Goal: Information Seeking & Learning: Learn about a topic

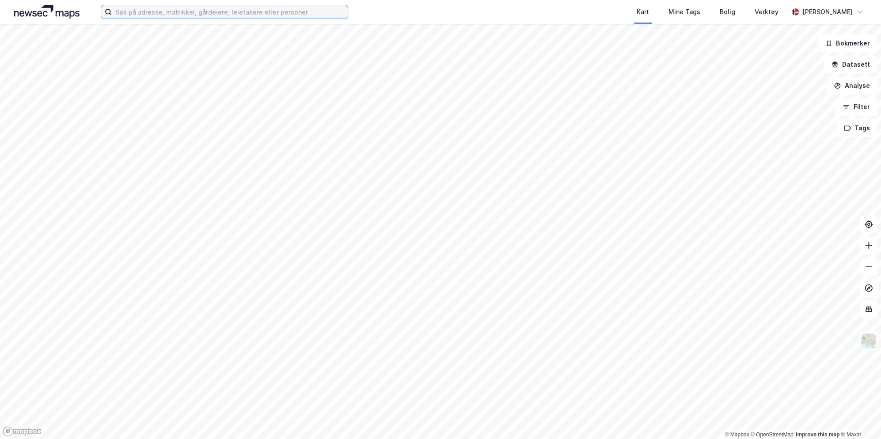
click at [245, 11] on input at bounding box center [230, 11] width 236 height 13
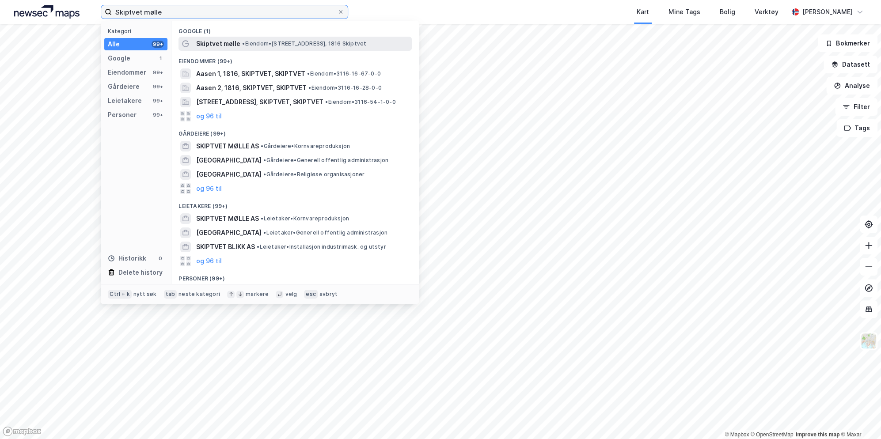
type input "Skiptvet mølle"
click at [357, 40] on div "Skiptvet mølle • Eiendom • [STREET_ADDRESS], 1816 Skiptvet" at bounding box center [303, 43] width 214 height 11
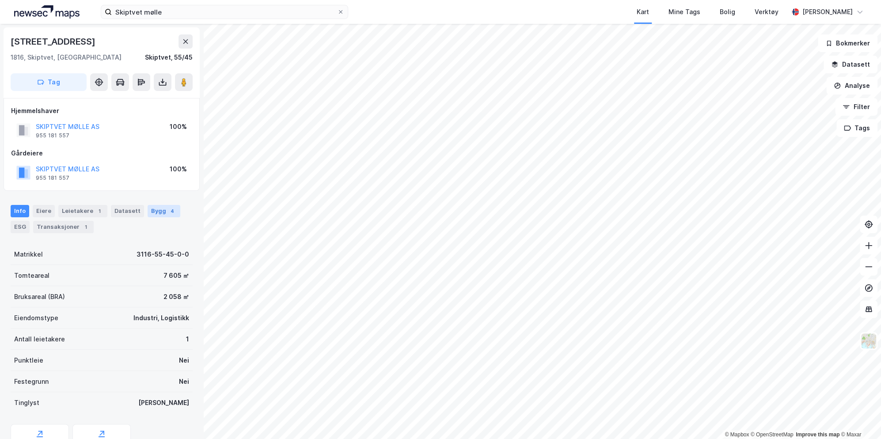
click at [152, 212] on div "Bygg 4" at bounding box center [164, 211] width 33 height 12
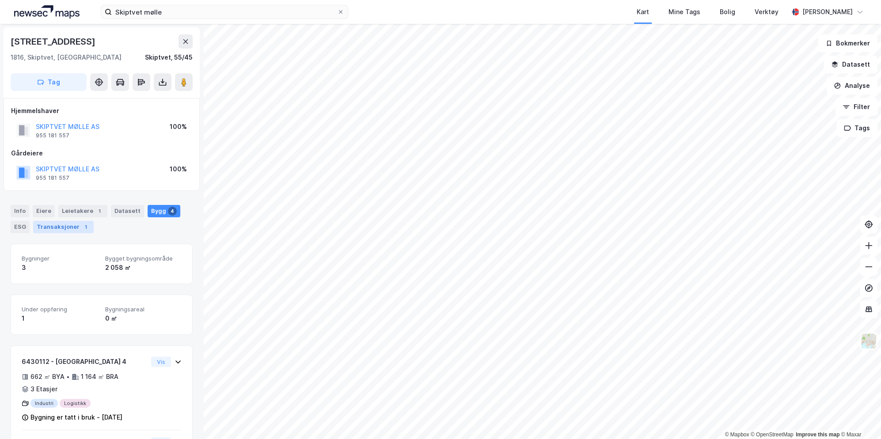
click at [58, 221] on div "Transaksjoner 1" at bounding box center [63, 227] width 61 height 12
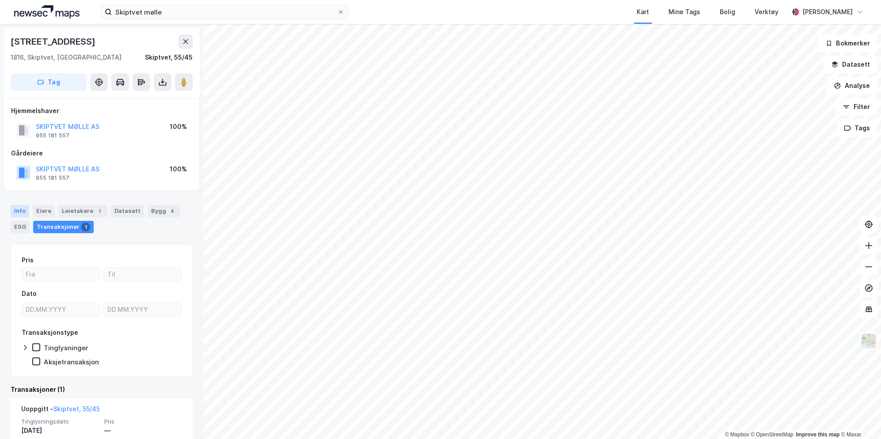
click at [20, 209] on div "Info" at bounding box center [20, 211] width 19 height 12
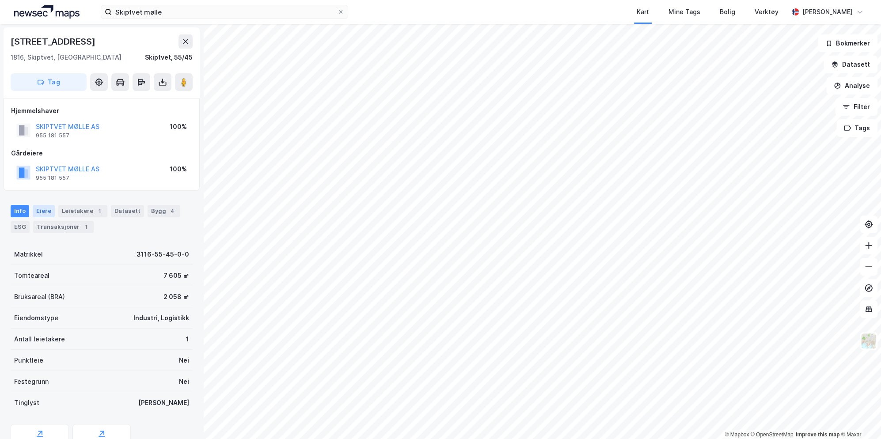
click at [46, 209] on div "Eiere" at bounding box center [44, 211] width 22 height 12
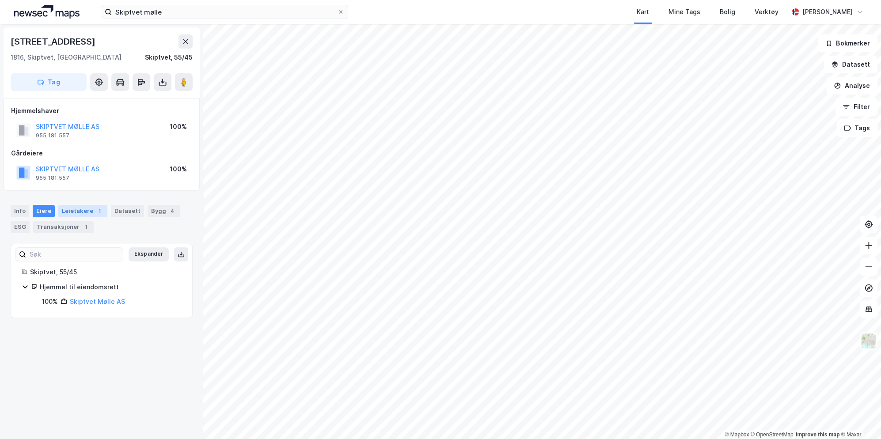
click at [77, 210] on div "Leietakere 1" at bounding box center [82, 211] width 49 height 12
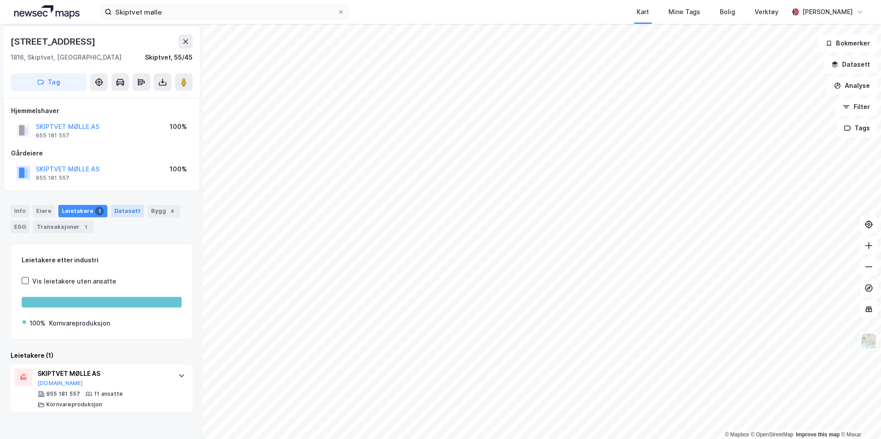
click at [121, 207] on div "Datasett" at bounding box center [127, 211] width 33 height 12
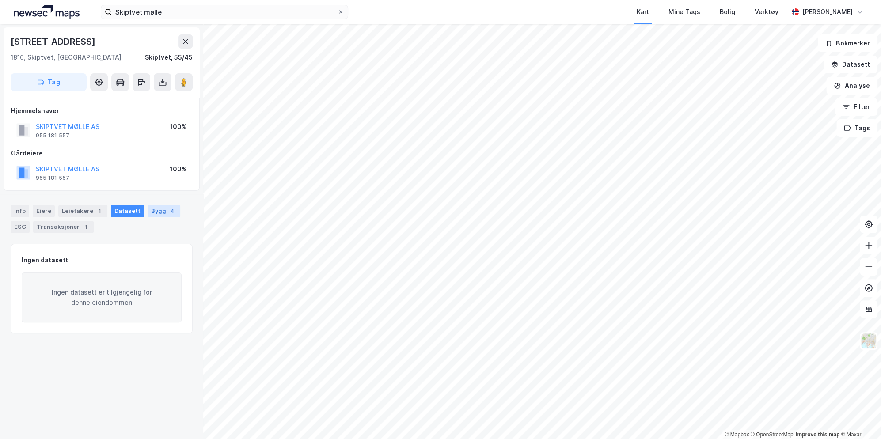
click at [154, 209] on div "Bygg 4" at bounding box center [164, 211] width 33 height 12
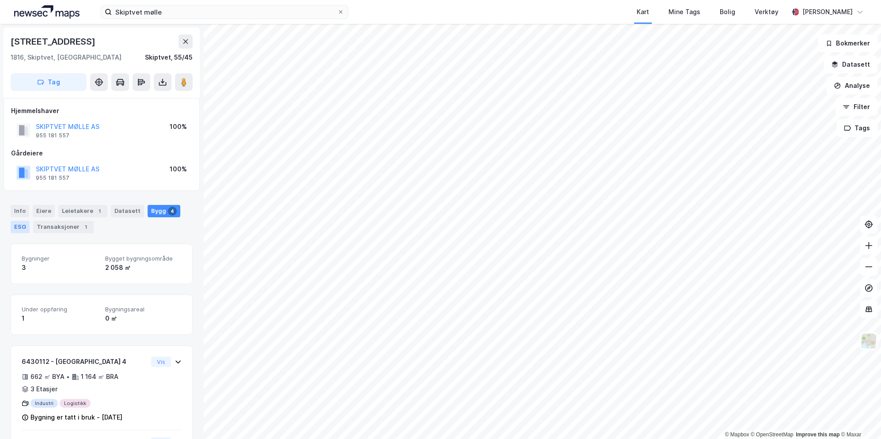
click at [29, 224] on div "ESG" at bounding box center [20, 227] width 19 height 12
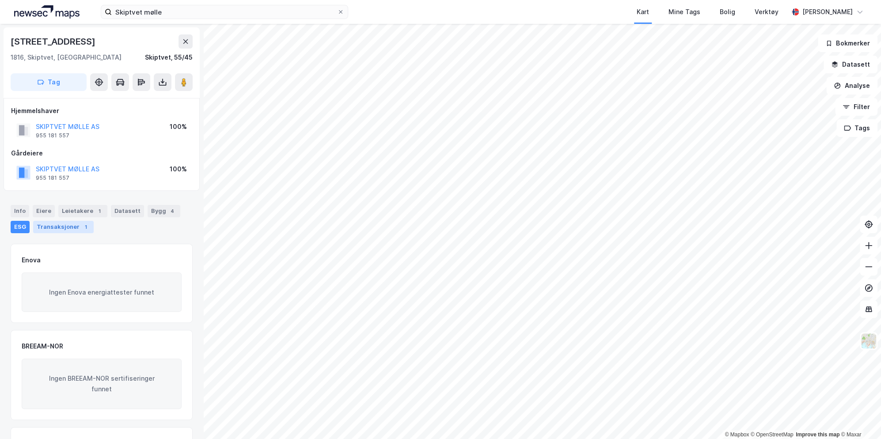
click at [54, 225] on div "Transaksjoner 1" at bounding box center [63, 227] width 61 height 12
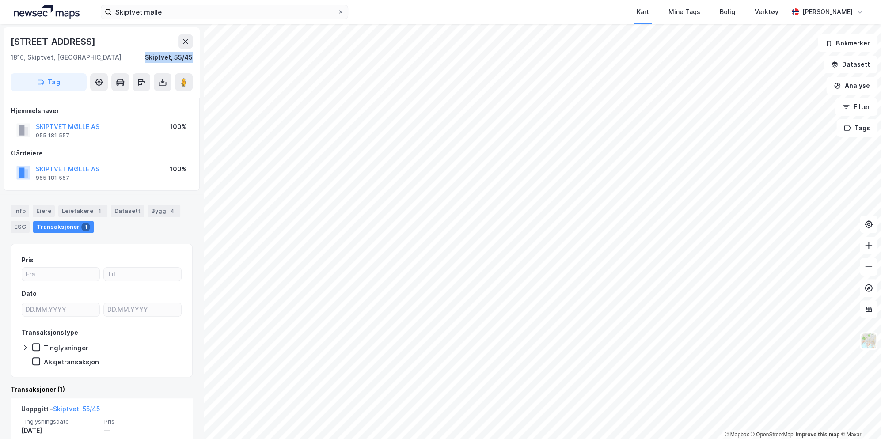
drag, startPoint x: 196, startPoint y: 61, endPoint x: 127, endPoint y: 62, distance: 68.9
click at [127, 62] on div "Lundsveien 4 1816, [GEOGRAPHIC_DATA], [GEOGRAPHIC_DATA] Skiptvet, 55/45 Tag" at bounding box center [102, 62] width 196 height 71
copy div "Skiptvet, 55/45"
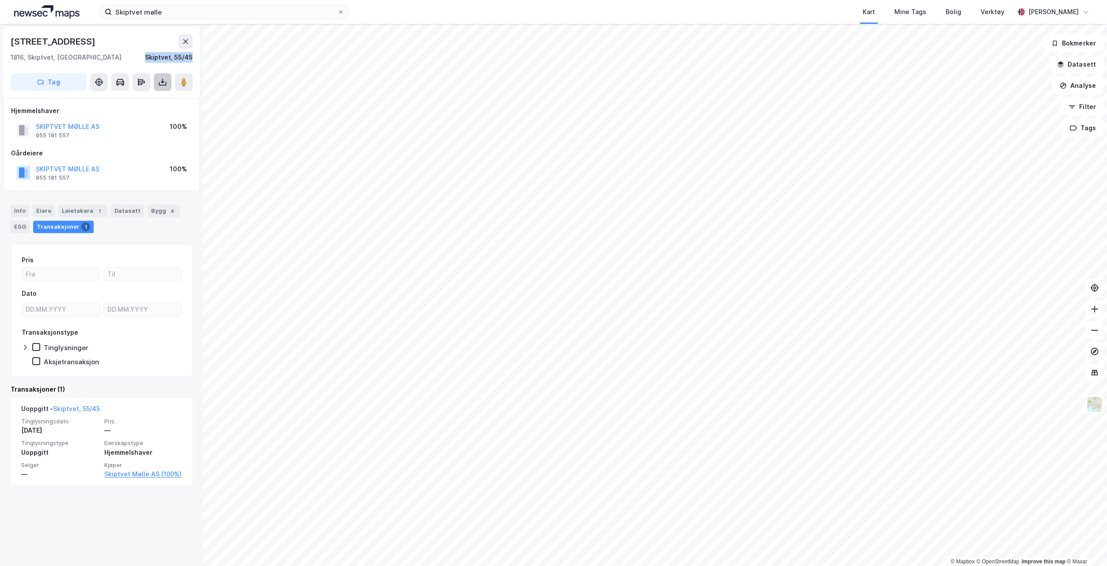
click at [170, 76] on button at bounding box center [163, 82] width 18 height 18
click at [152, 96] on div "Last ned grunnbok" at bounding box center [124, 100] width 94 height 14
click at [170, 13] on input "Skiptvet mølle" at bounding box center [224, 11] width 225 height 13
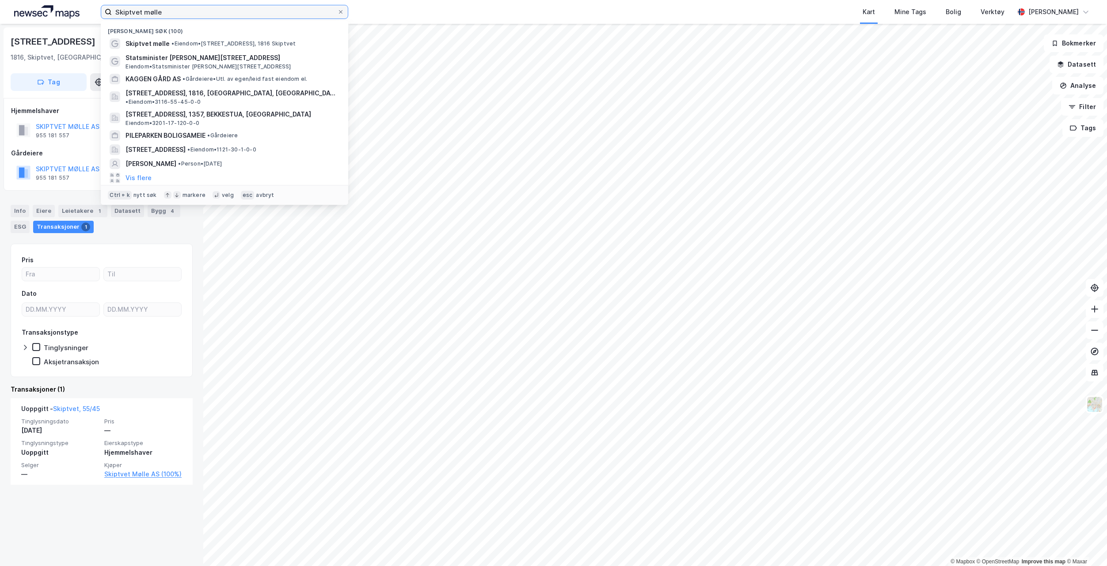
click at [176, 11] on input "Skiptvet mølle" at bounding box center [224, 11] width 225 height 13
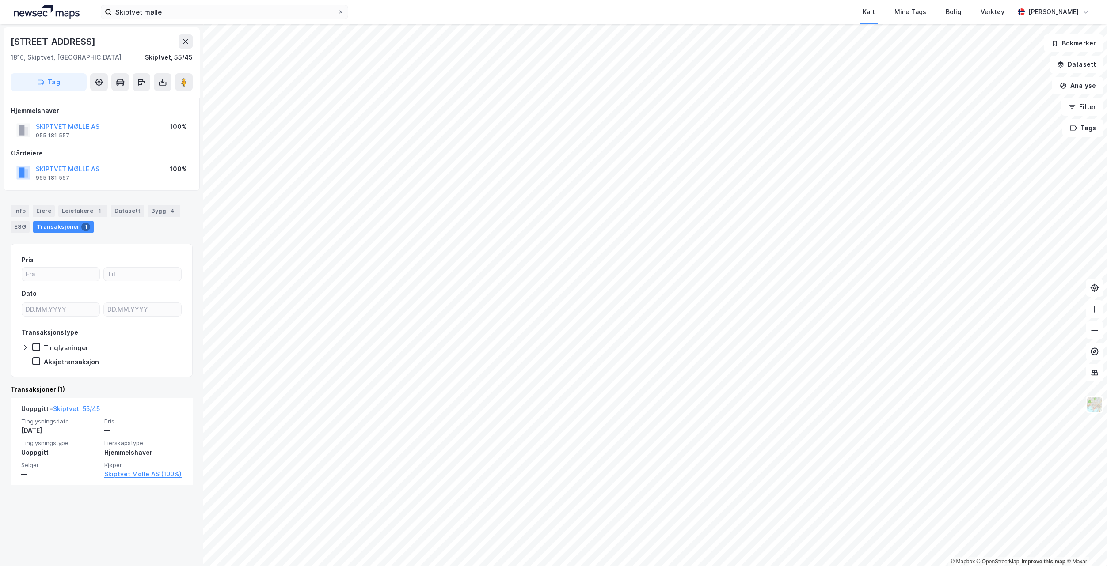
click at [406, 13] on div "Kart Mine Tags Bolig Verktøy" at bounding box center [702, 12] width 623 height 24
click at [153, 62] on div "Skiptvet, 55/45" at bounding box center [169, 57] width 48 height 11
click at [153, 57] on div "Skiptvet, 55/45" at bounding box center [169, 57] width 48 height 11
drag, startPoint x: 142, startPoint y: 60, endPoint x: 195, endPoint y: 60, distance: 53.0
click at [195, 60] on div "Lundsveien 4 1816, [GEOGRAPHIC_DATA], [GEOGRAPHIC_DATA] Skiptvet, 55/45 Tag" at bounding box center [102, 62] width 196 height 71
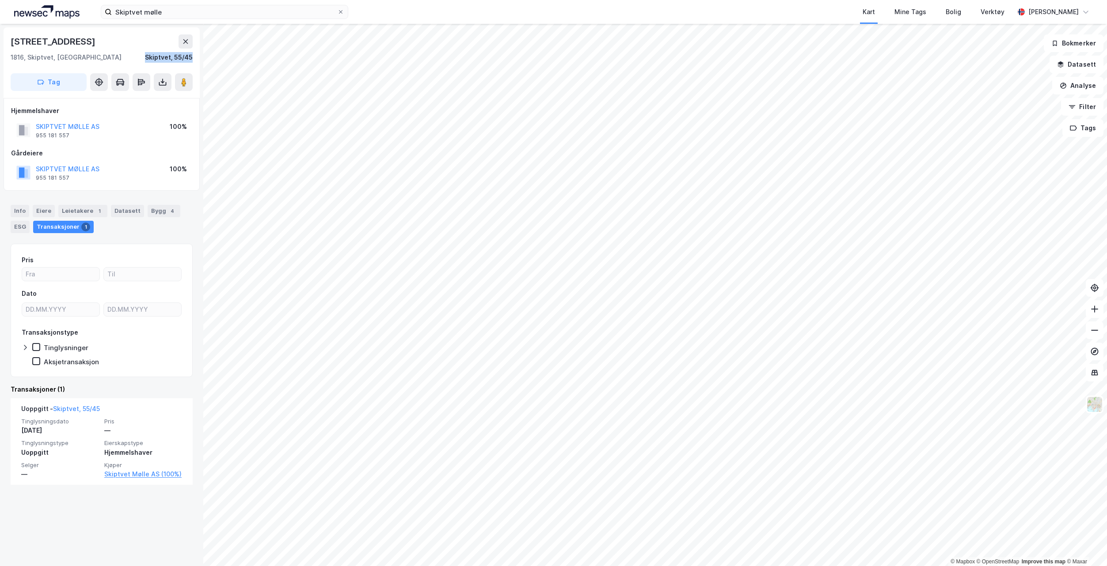
copy div "Skiptvet, 55/45"
click at [185, 6] on input "Skiptvet mølle" at bounding box center [224, 11] width 225 height 13
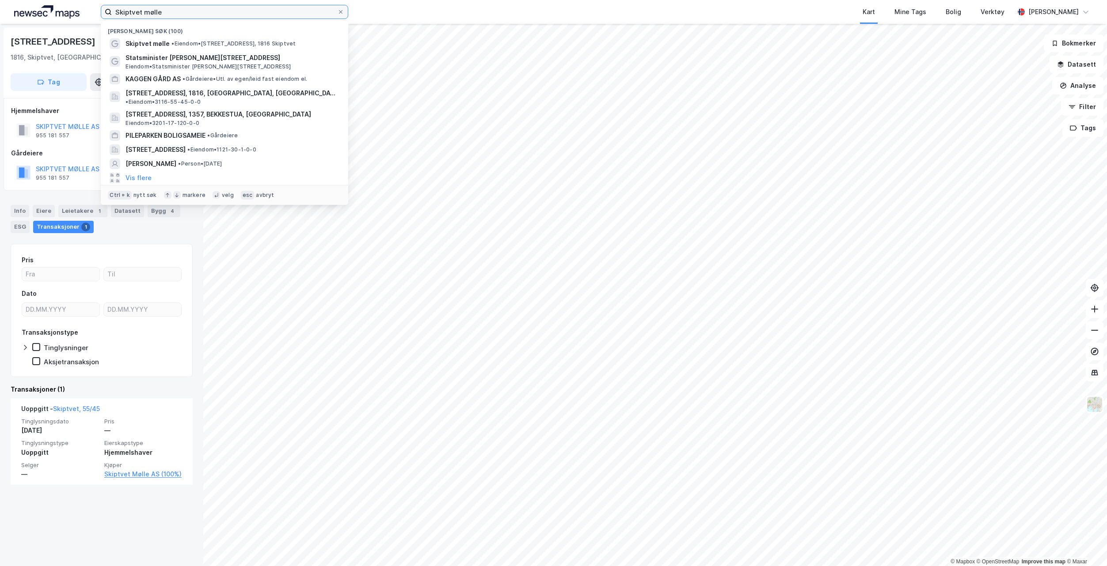
click at [185, 6] on input "Skiptvet mølle" at bounding box center [224, 11] width 225 height 13
click at [167, 14] on input "Skiptvet mølle" at bounding box center [224, 11] width 225 height 13
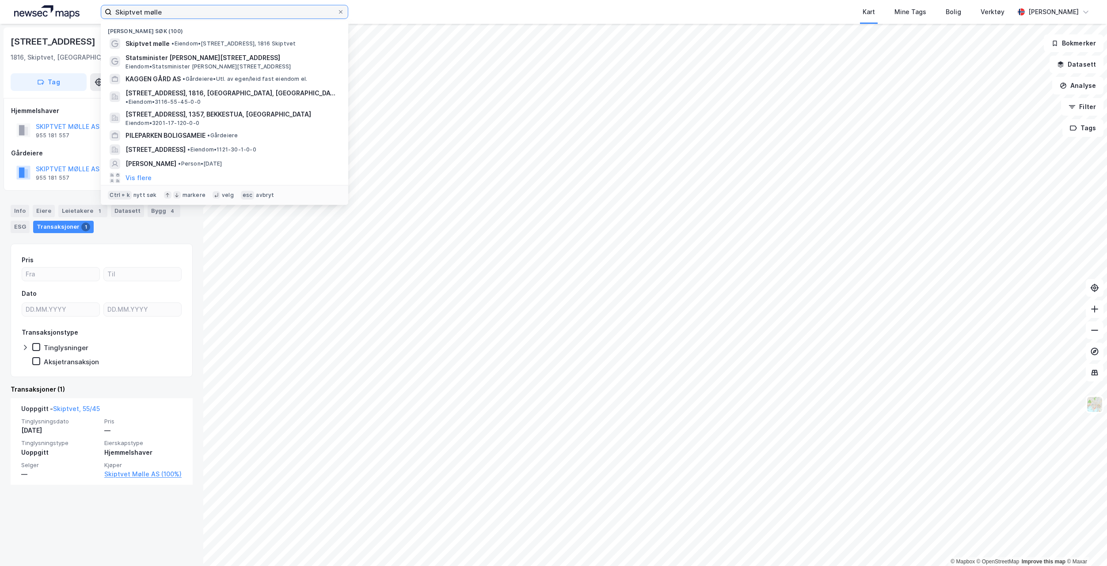
click at [167, 14] on input "Skiptvet mølle" at bounding box center [224, 11] width 225 height 13
paste input "Skiptvet, 55/45"
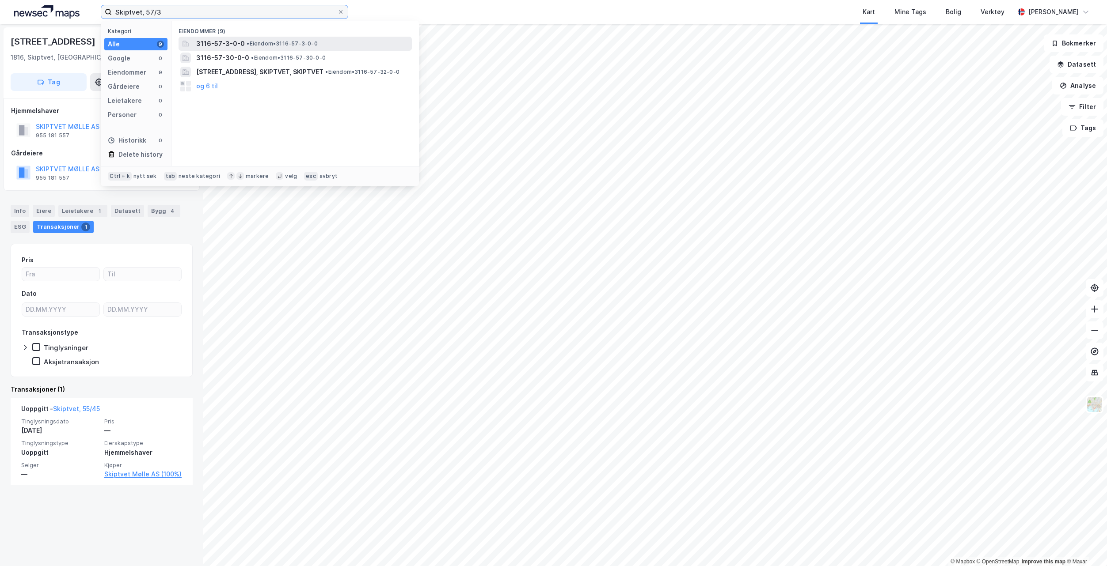
type input "Skiptvet, 57/3"
click at [334, 48] on div "3116-57-3-0-0 • Eiendom • 3116-57-3-0-0" at bounding box center [303, 43] width 214 height 11
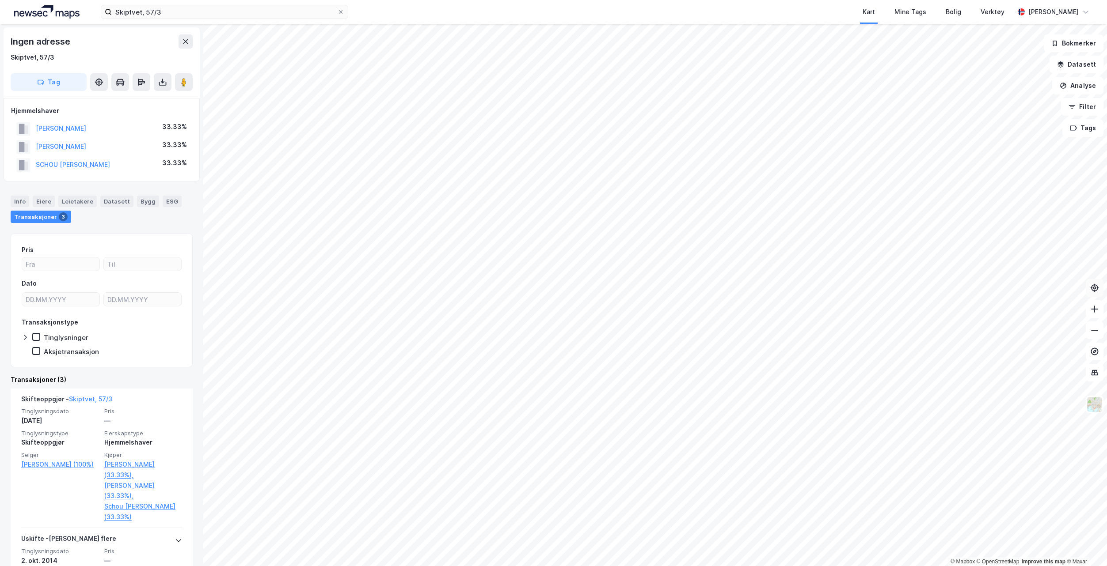
click at [538, 256] on icon at bounding box center [1094, 288] width 9 height 9
